Goal: Find specific page/section: Find specific page/section

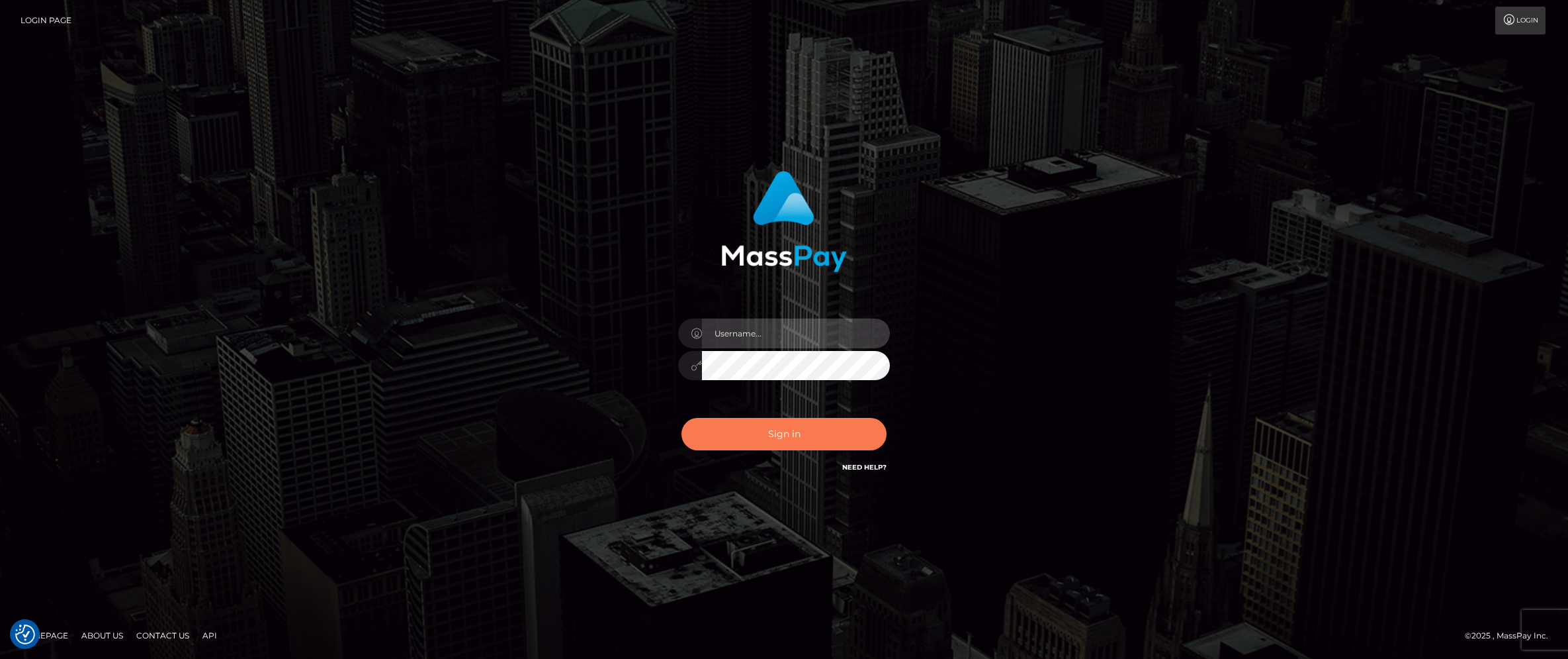
type input "scott.cm"
click at [697, 428] on button "Sign in" at bounding box center [784, 434] width 205 height 32
type input "[DOMAIN_NAME]"
click at [756, 435] on button "Sign in" at bounding box center [784, 434] width 205 height 32
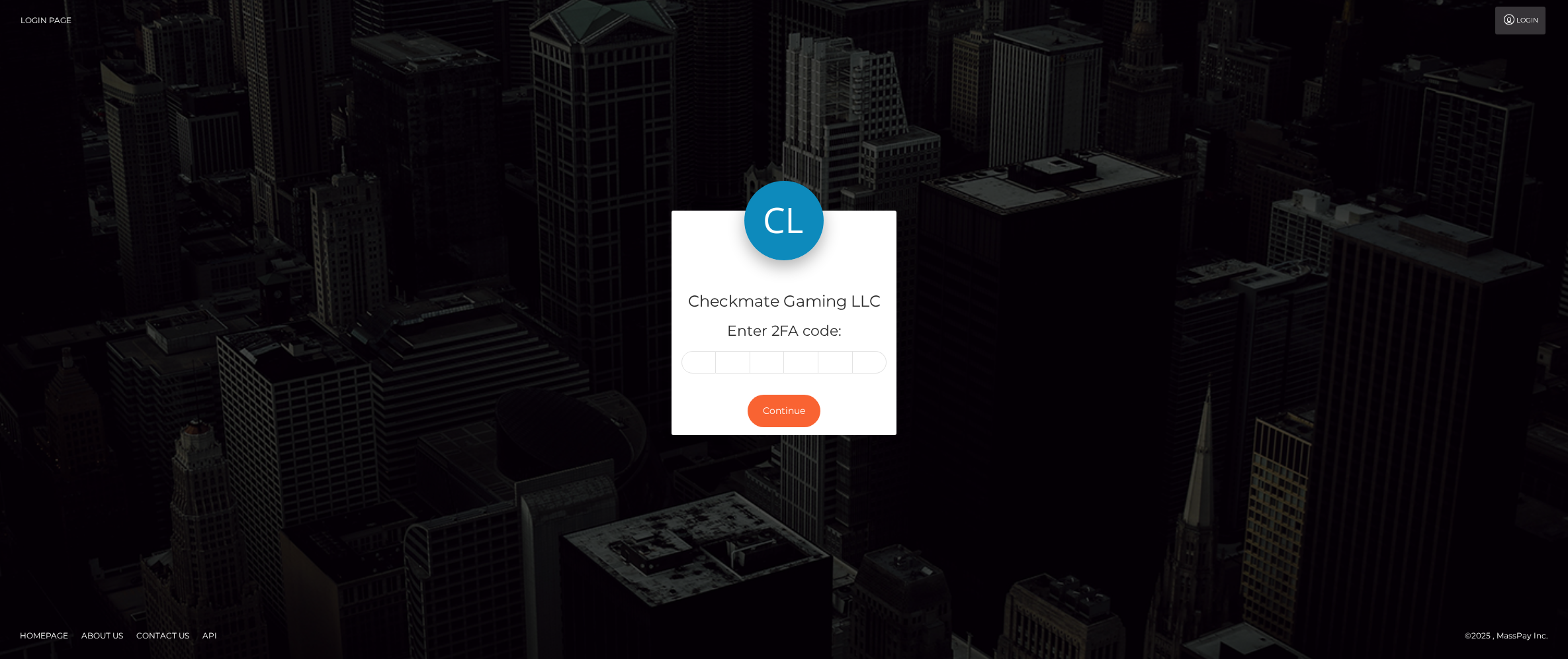
click at [702, 368] on input "text" at bounding box center [698, 362] width 34 height 23
type input "5"
type input "6"
type input "8"
type input "3"
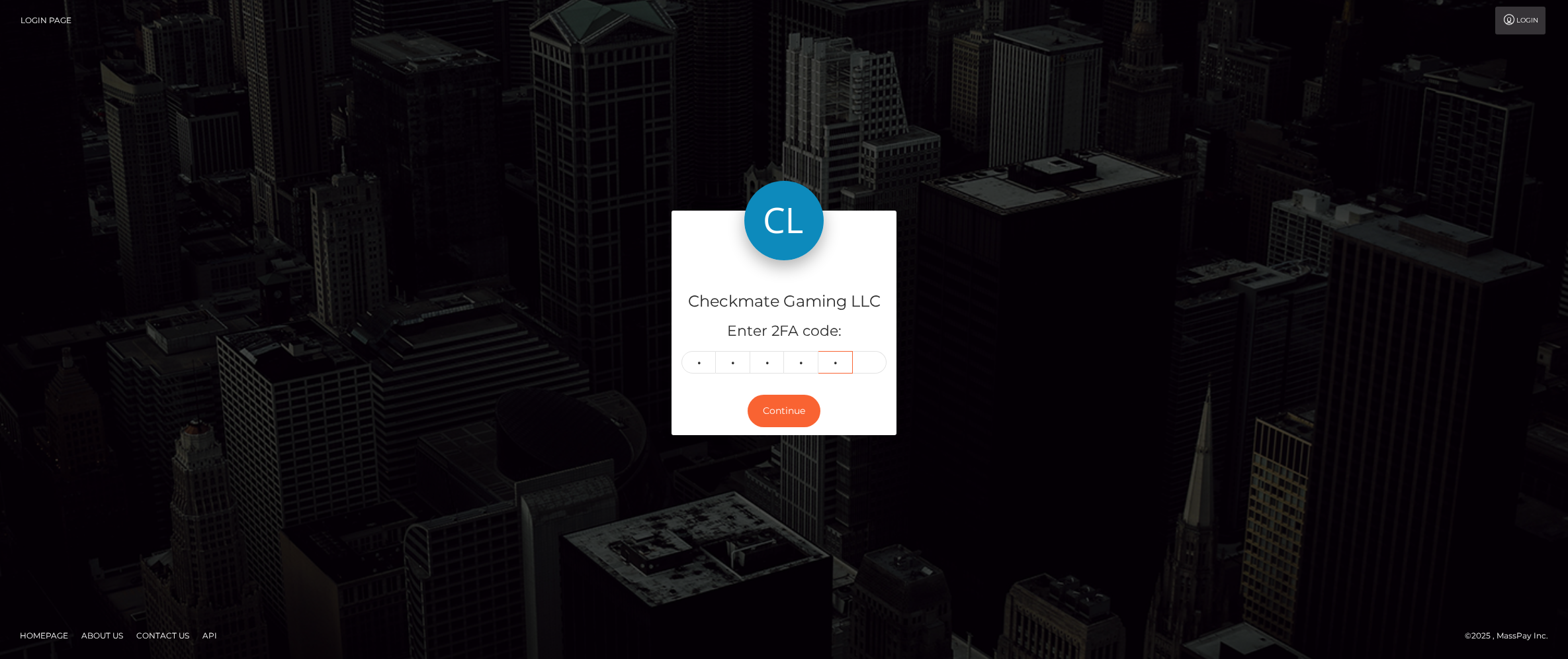
type input "6"
type input "2"
click at [788, 409] on button "Continue" at bounding box center [784, 410] width 73 height 32
click at [785, 407] on button "Continue" at bounding box center [784, 410] width 73 height 32
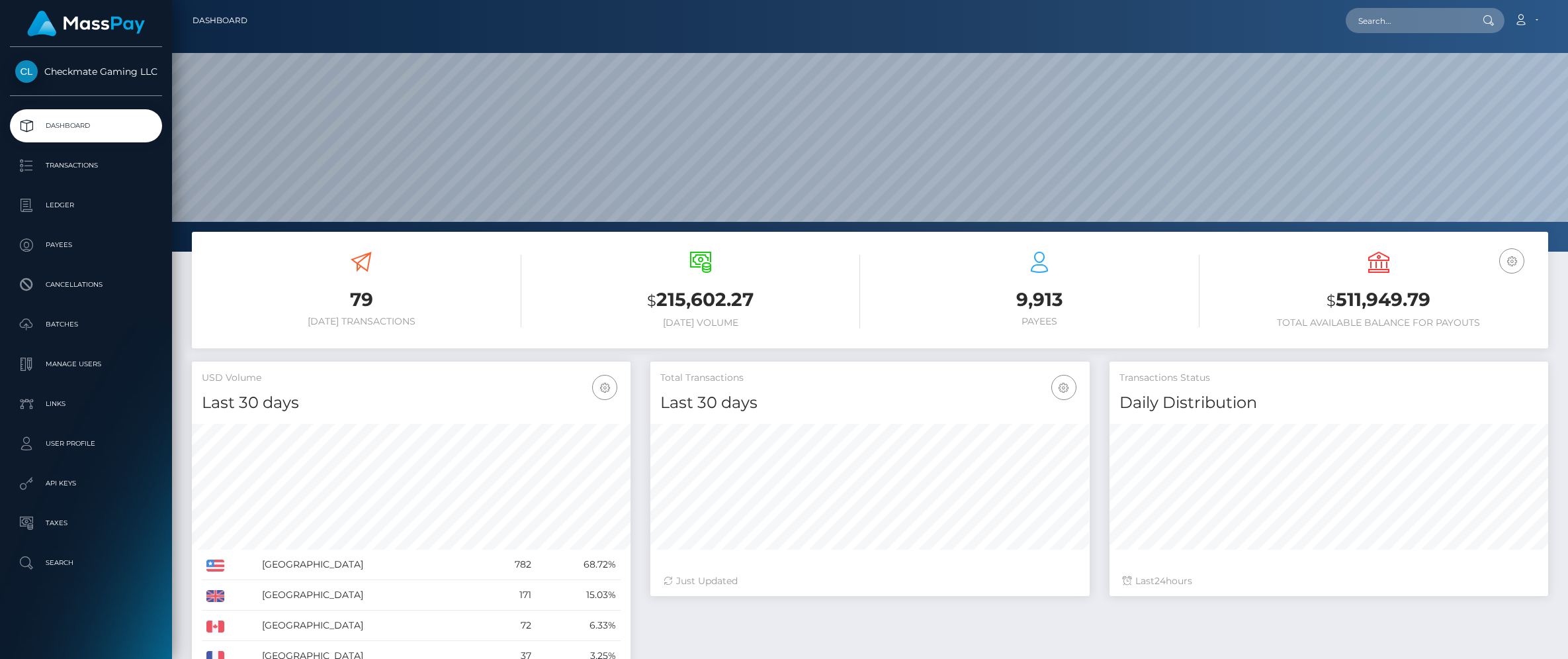
scroll to position [235, 438]
click at [68, 245] on p "Payees" at bounding box center [86, 245] width 142 height 20
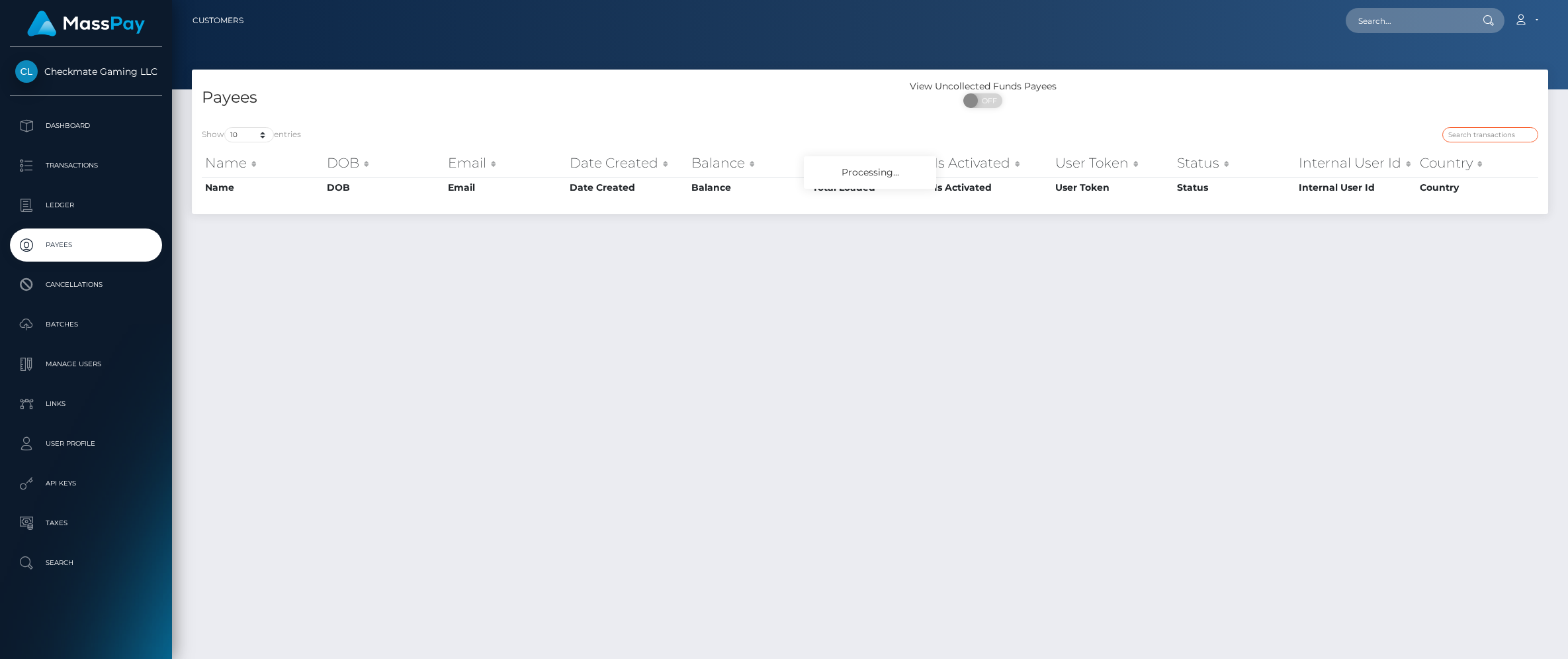
click at [1465, 134] on input "search" at bounding box center [1490, 134] width 96 height 15
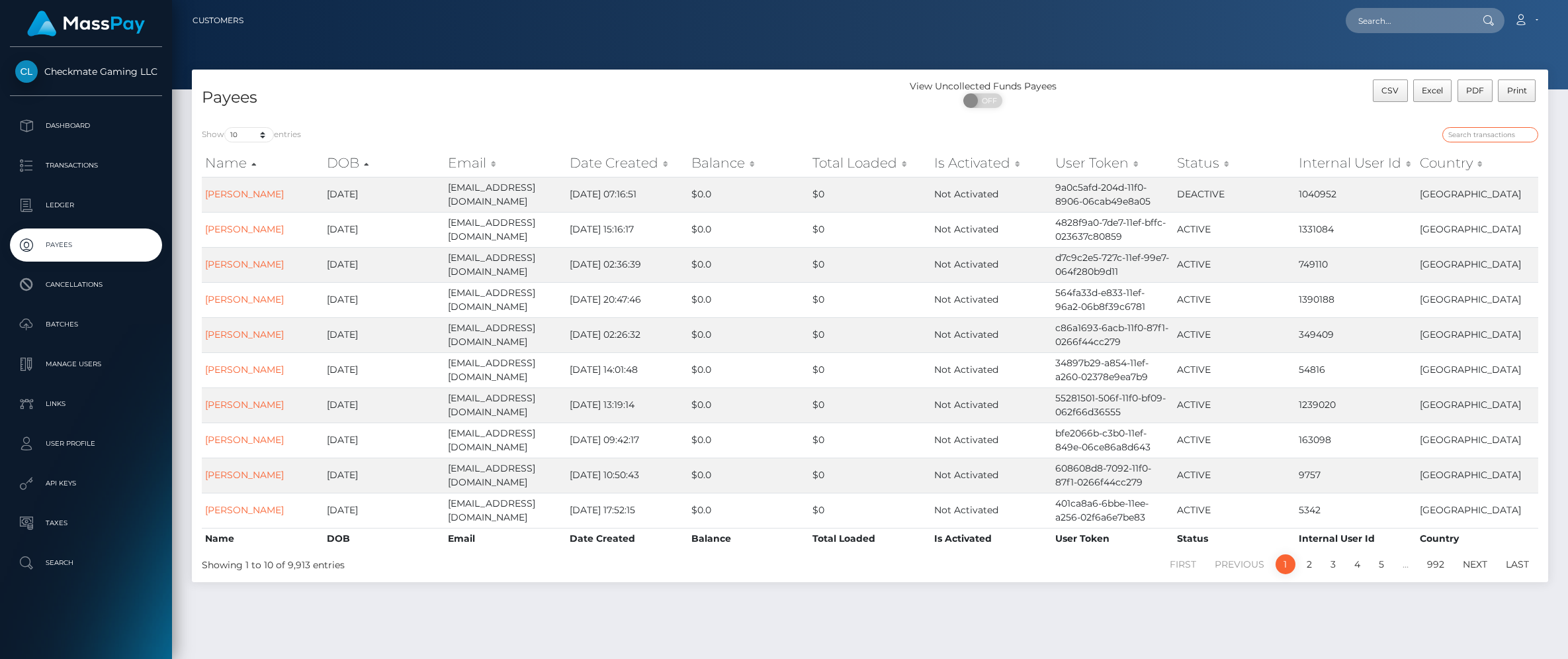
paste input "1303603"
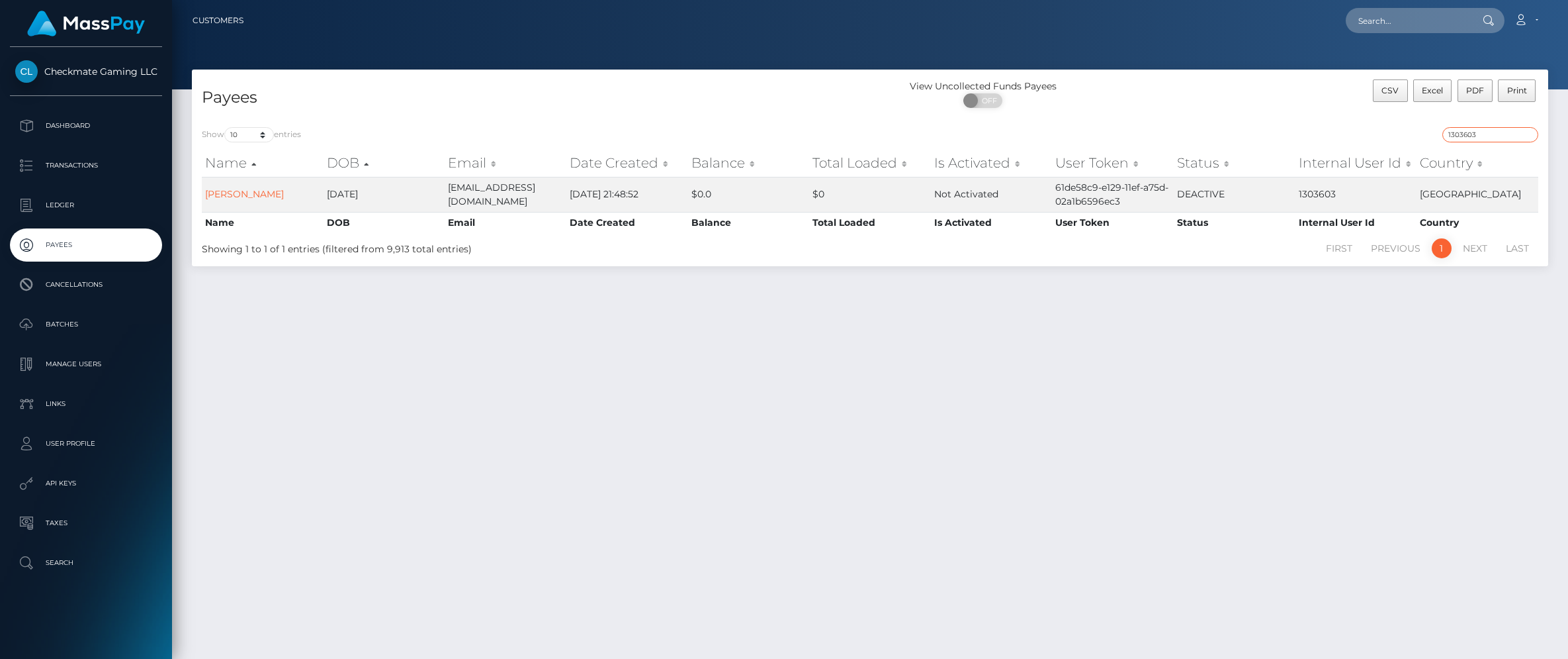
drag, startPoint x: 1507, startPoint y: 136, endPoint x: 1383, endPoint y: 131, distance: 124.1
click at [1405, 130] on div "1303603" at bounding box center [1209, 136] width 659 height 19
paste input "40447"
type input "40447"
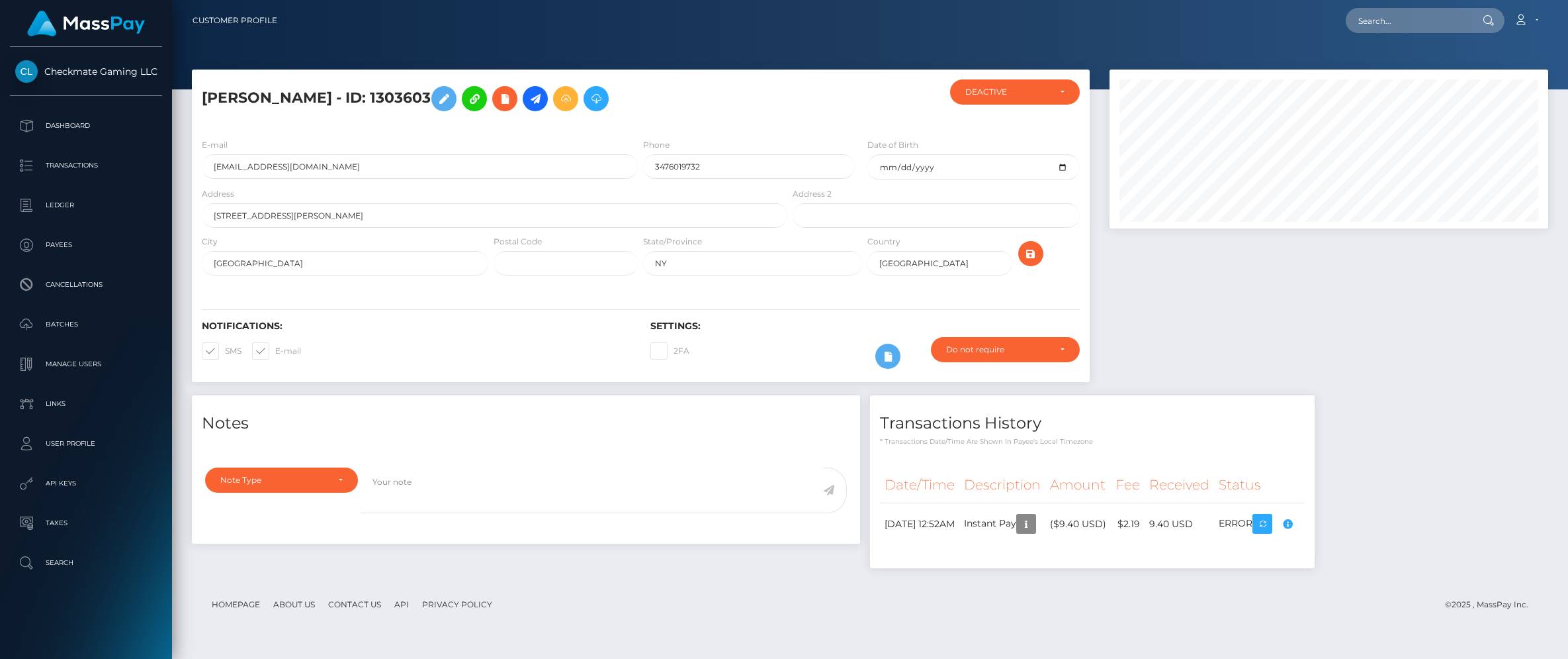
scroll to position [159, 438]
drag, startPoint x: 414, startPoint y: 96, endPoint x: 202, endPoint y: 88, distance: 212.2
click at [202, 88] on h5 "Angel Gonzalez - ID: 1303603" at bounding box center [490, 98] width 578 height 39
copy h5 "Angel Gonzalez - ID: 1303603"
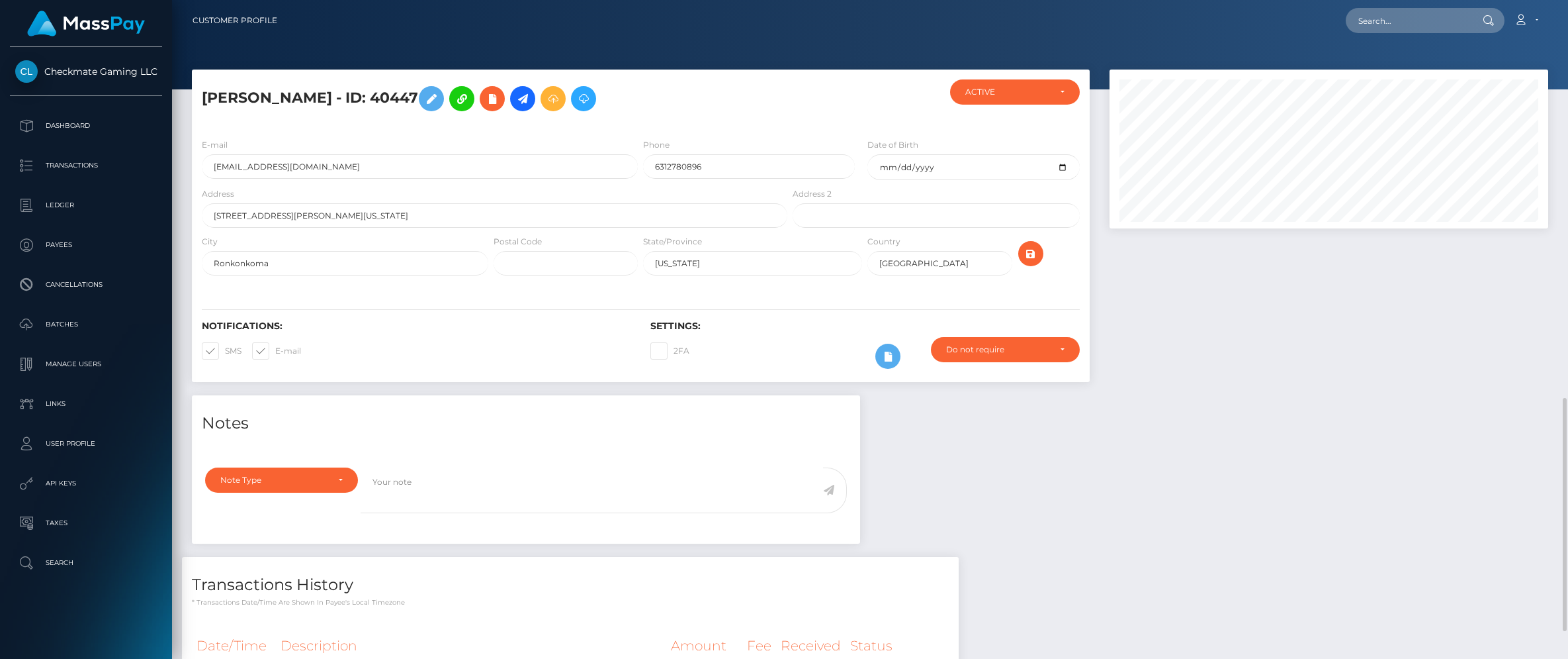
scroll to position [367, 0]
